Goal: Information Seeking & Learning: Check status

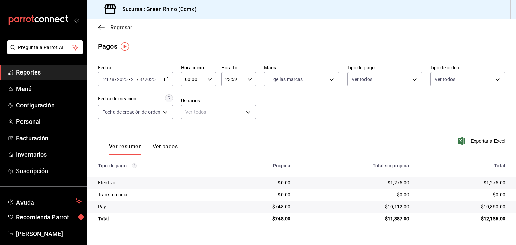
click at [114, 29] on span "Regresar" at bounding box center [121, 27] width 22 height 6
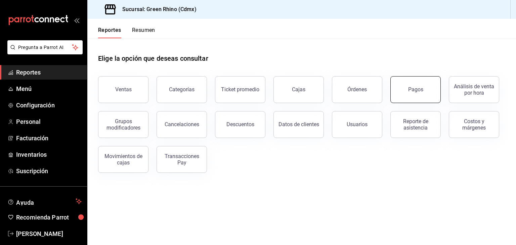
click at [425, 89] on button "Pagos" at bounding box center [416, 89] width 50 height 27
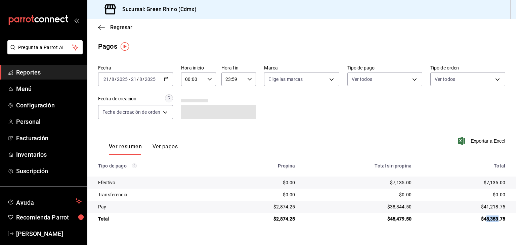
drag, startPoint x: 486, startPoint y: 218, endPoint x: 498, endPoint y: 221, distance: 12.5
click at [498, 221] on div "$48,353.75" at bounding box center [463, 219] width 83 height 7
click at [127, 30] on span "Regresar" at bounding box center [121, 27] width 22 height 6
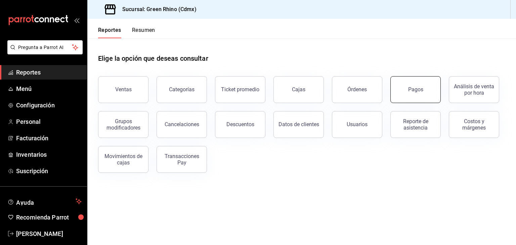
click at [405, 79] on button "Pagos" at bounding box center [416, 89] width 50 height 27
